Goal: Task Accomplishment & Management: Manage account settings

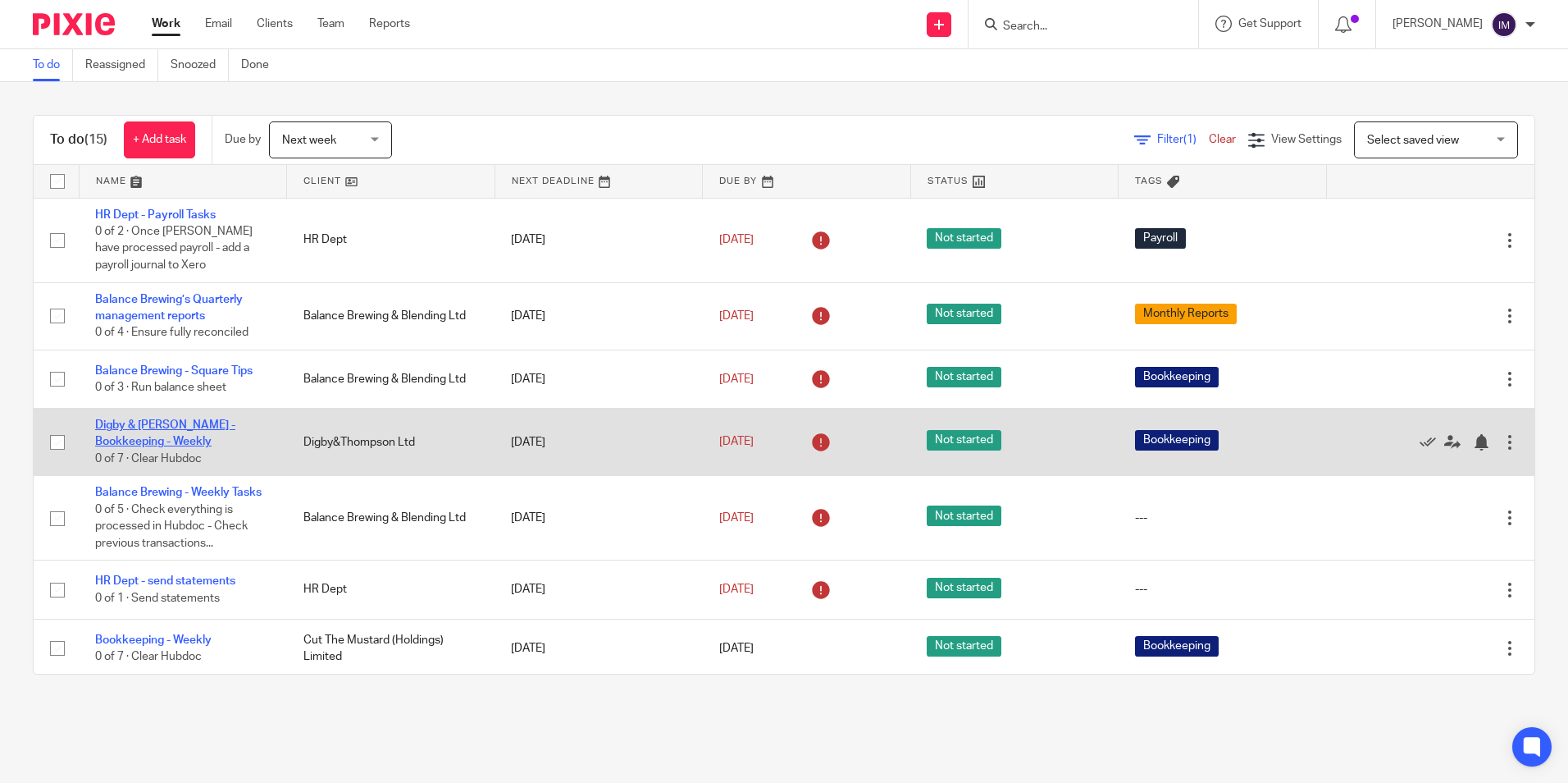
click at [153, 426] on link "Digby & [PERSON_NAME] - Bookkeeping - Weekly" at bounding box center [165, 432] width 140 height 27
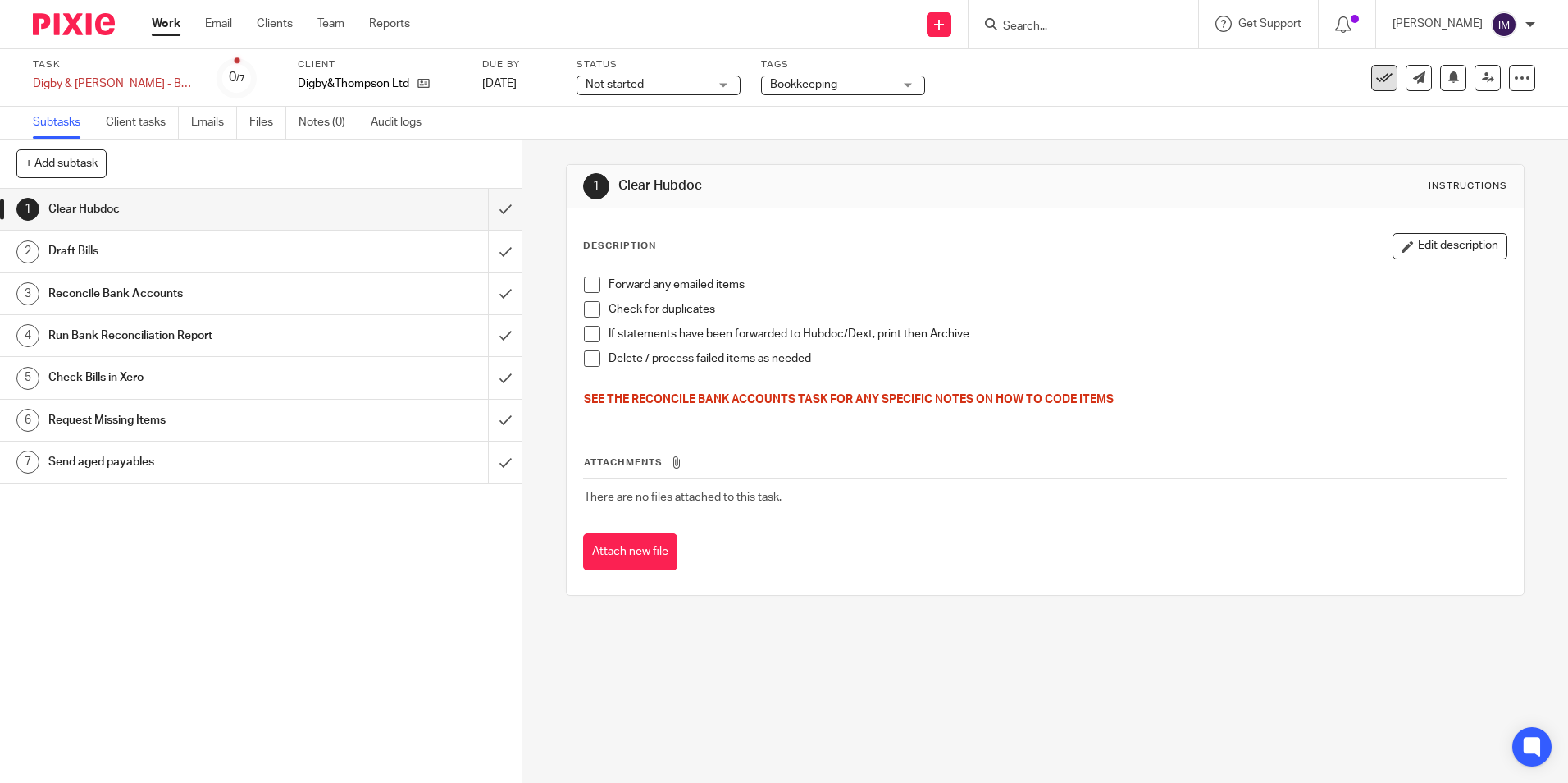
click at [1371, 81] on button at bounding box center [1384, 78] width 27 height 27
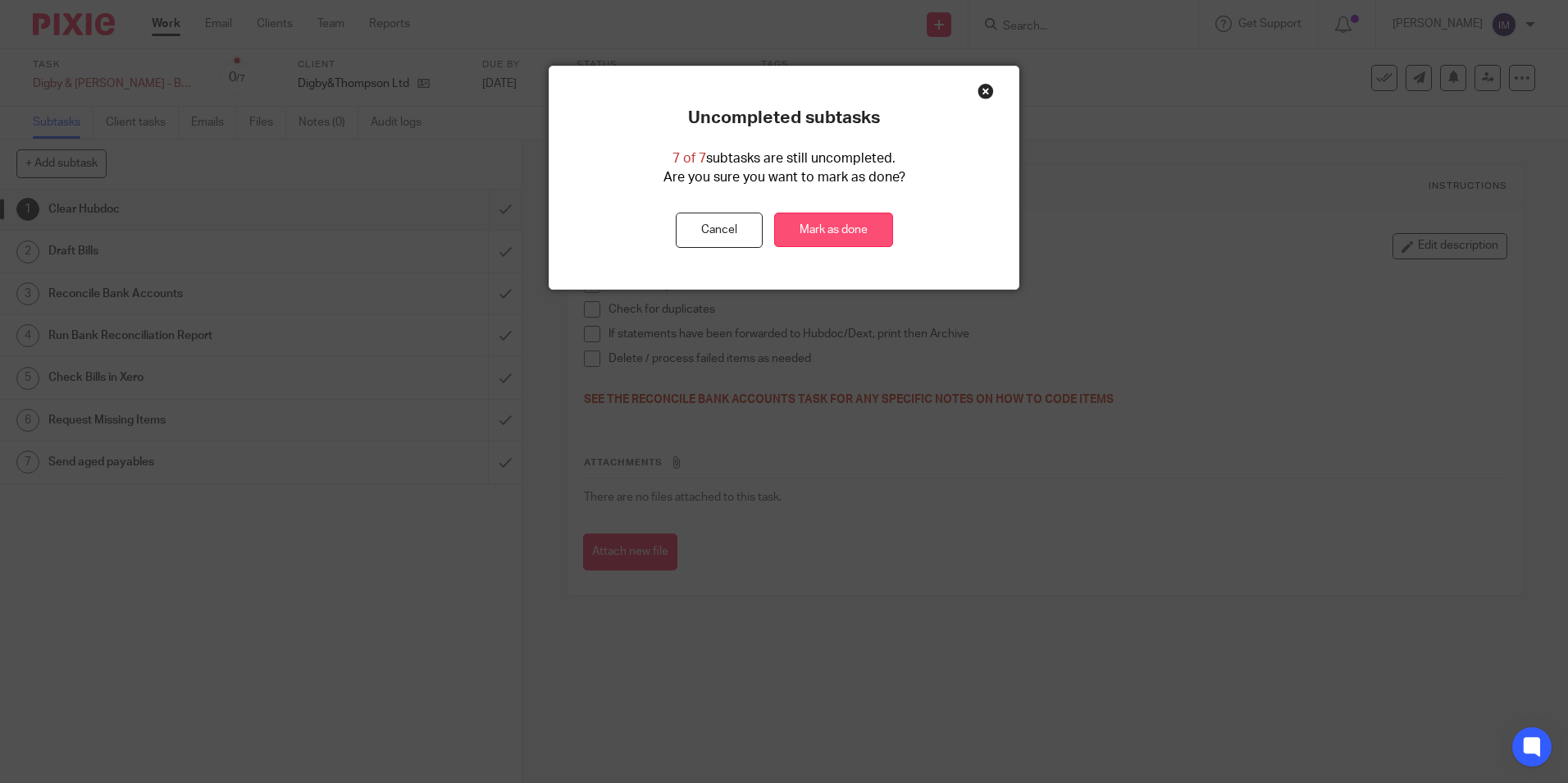
click at [825, 240] on link "Mark as done" at bounding box center [833, 229] width 118 height 35
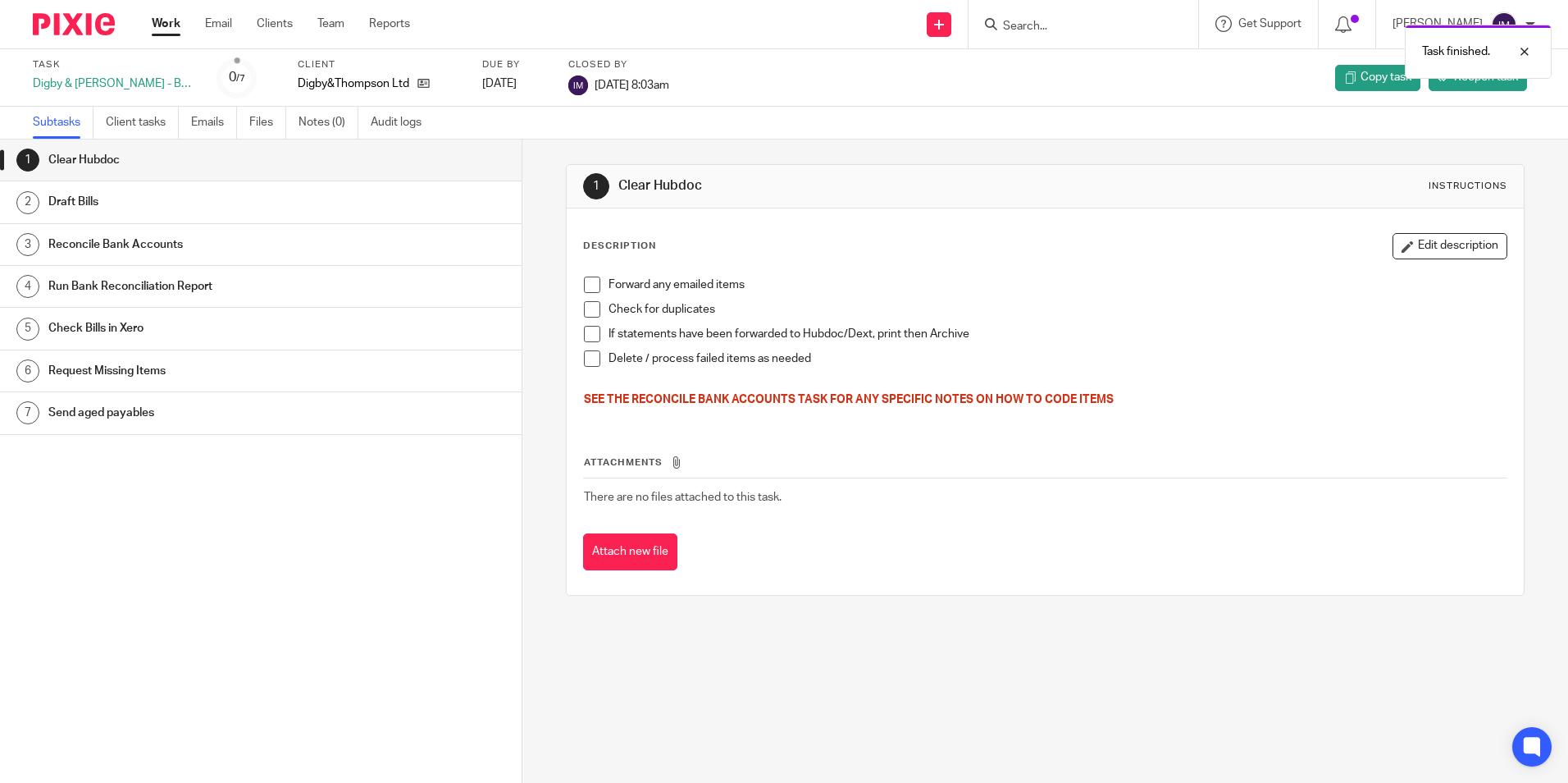
click at [166, 24] on link "Work" at bounding box center [166, 23] width 28 height 16
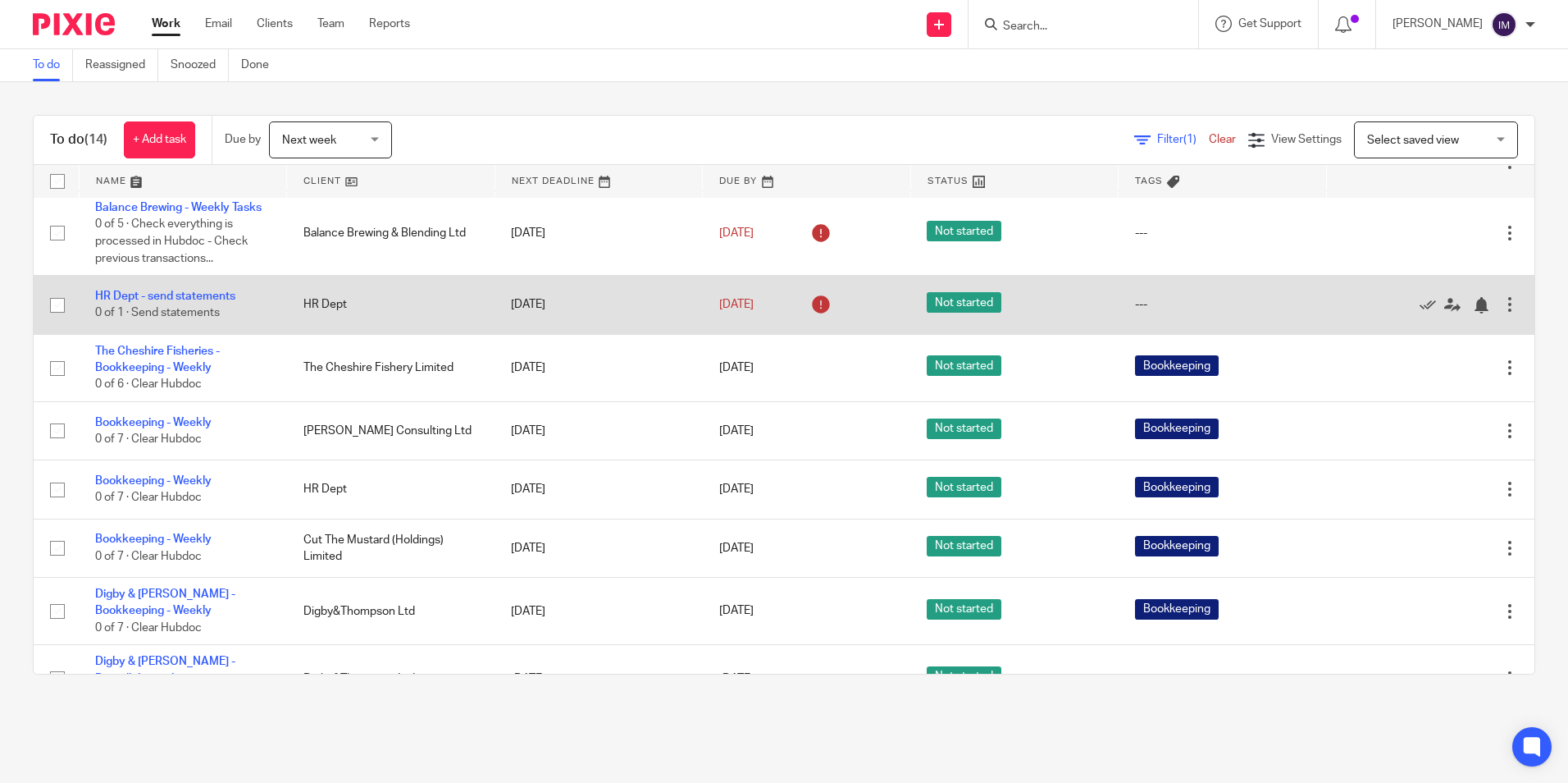
scroll to position [246, 0]
